Goal: Transaction & Acquisition: Purchase product/service

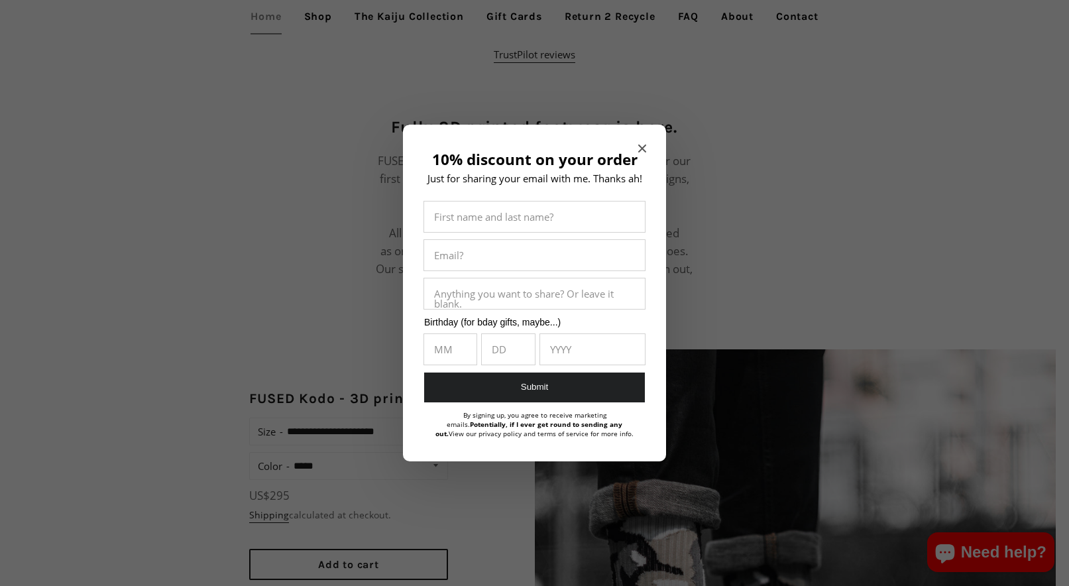
scroll to position [1006, 0]
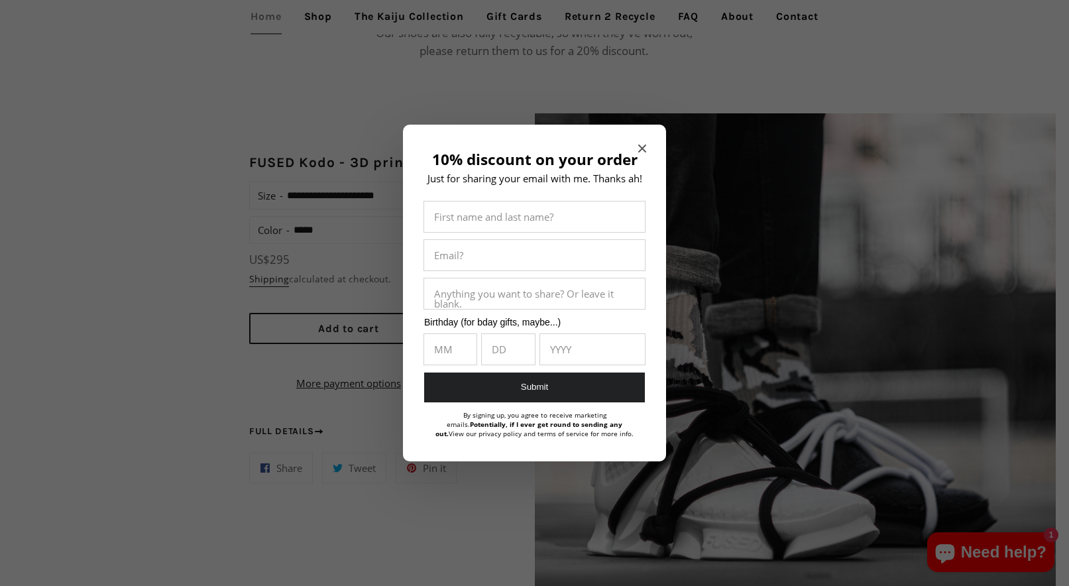
click at [644, 155] on h2 "10% discount on your order" at bounding box center [534, 159] width 223 height 17
click at [642, 150] on icon "Close modal" at bounding box center [642, 149] width 8 height 8
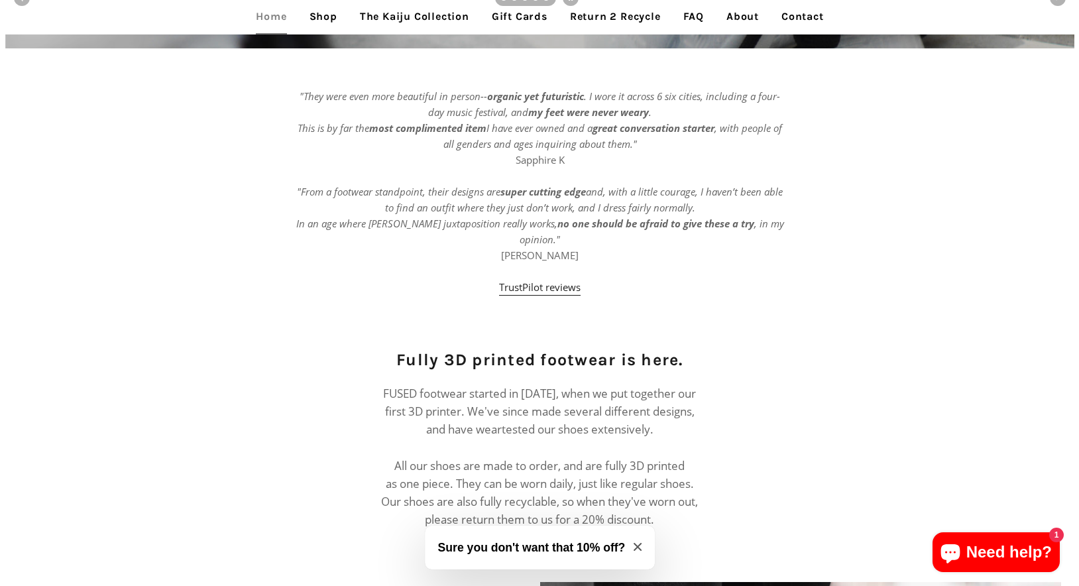
scroll to position [0, 0]
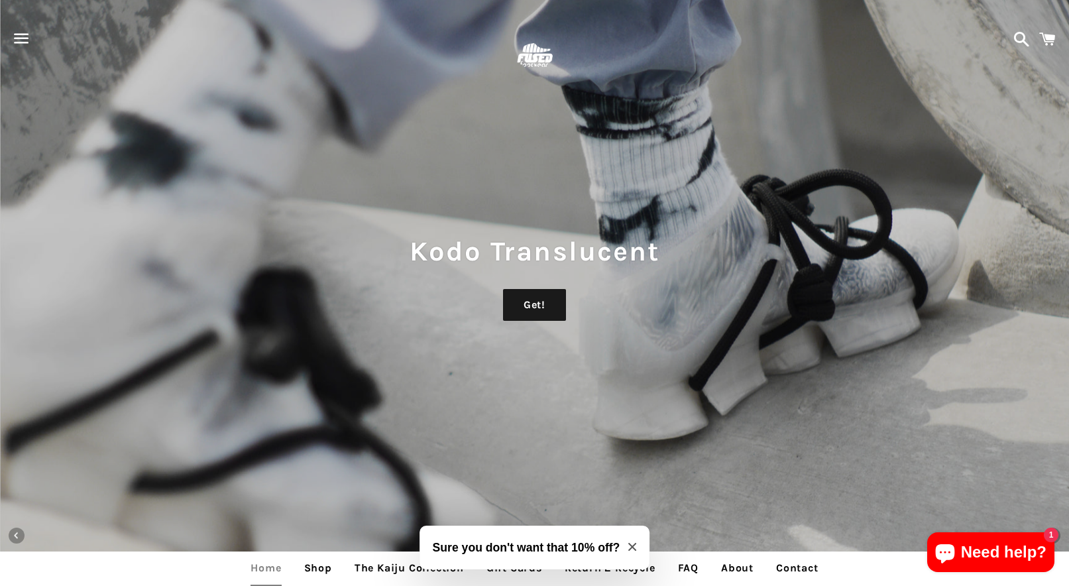
click at [30, 33] on span "button" at bounding box center [22, 39] width 30 height 40
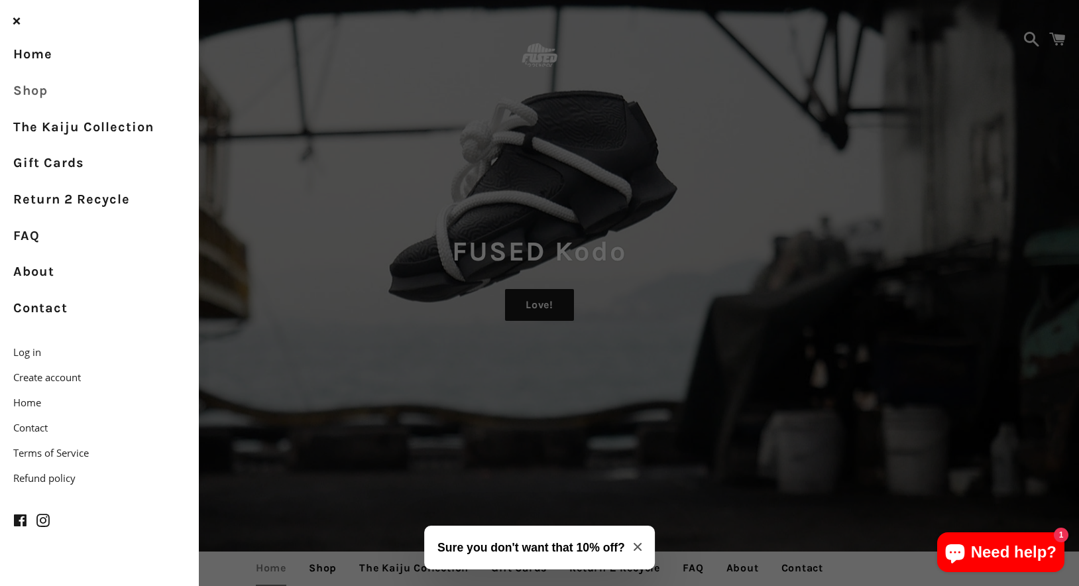
click at [28, 93] on link "Shop" at bounding box center [99, 91] width 199 height 36
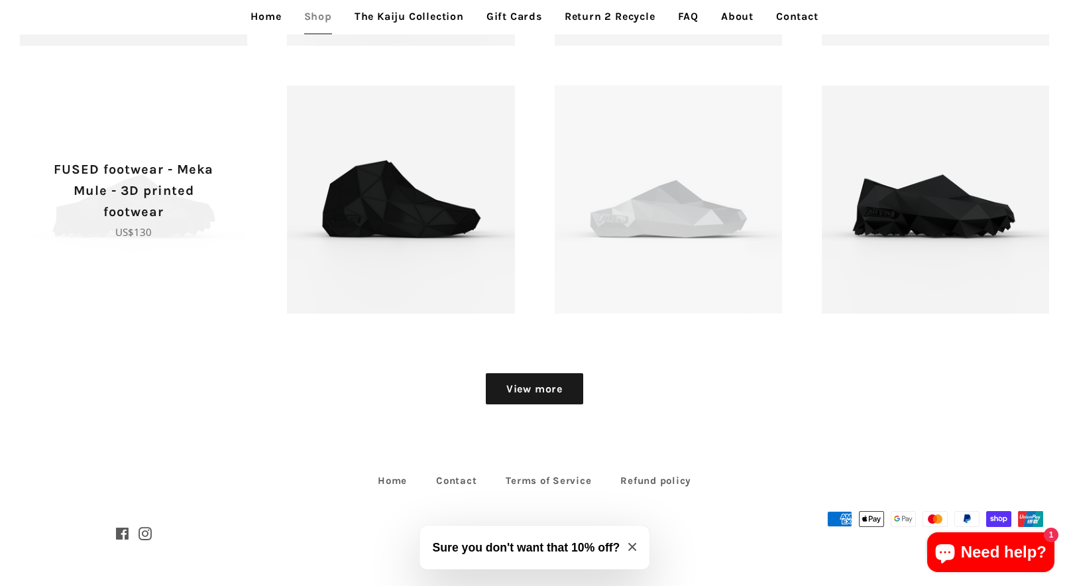
scroll to position [1709, 0]
